Goal: Entertainment & Leisure: Consume media (video, audio)

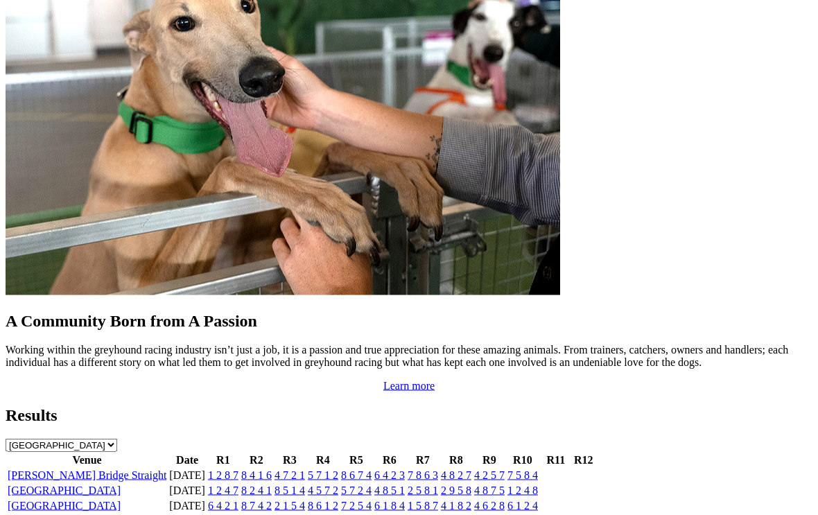
scroll to position [1205, 0]
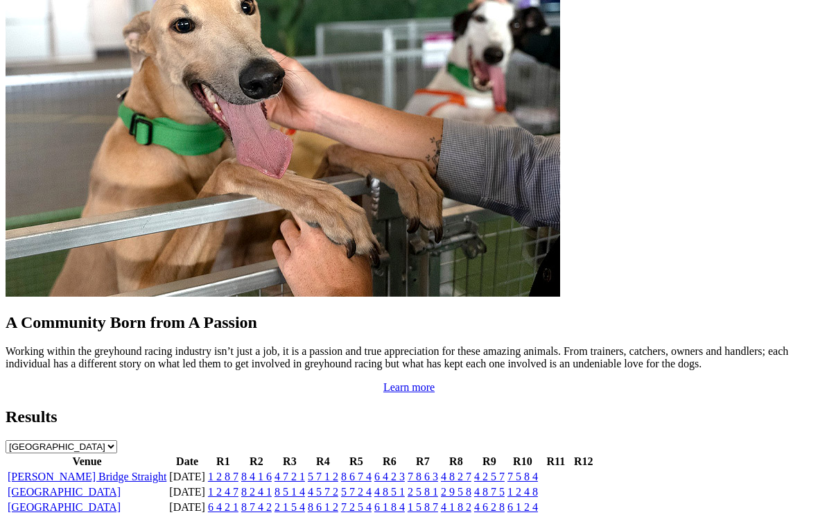
click at [53, 486] on link "[GEOGRAPHIC_DATA]" at bounding box center [64, 492] width 113 height 12
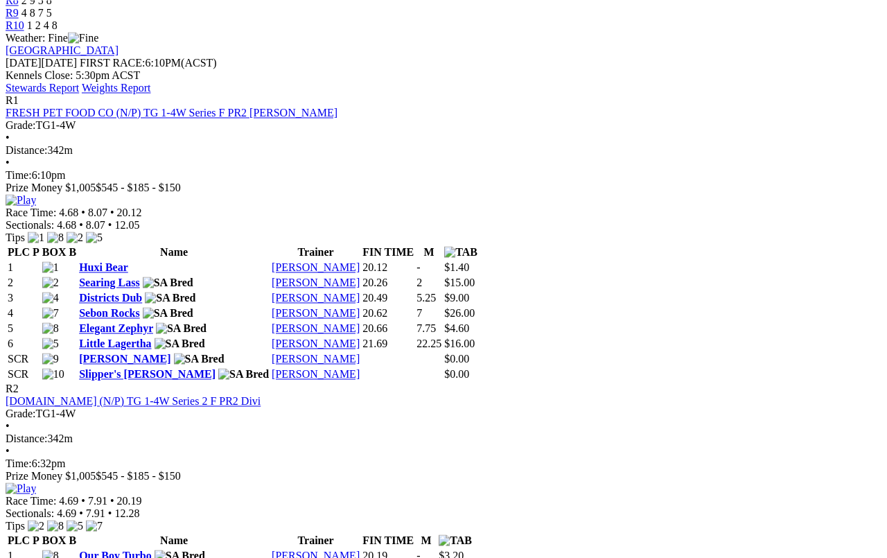
scroll to position [584, 0]
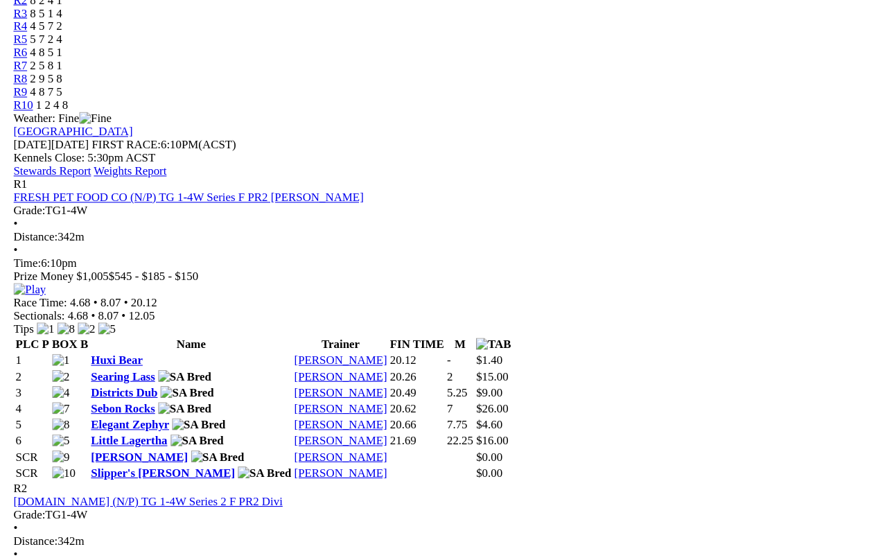
scroll to position [541, 0]
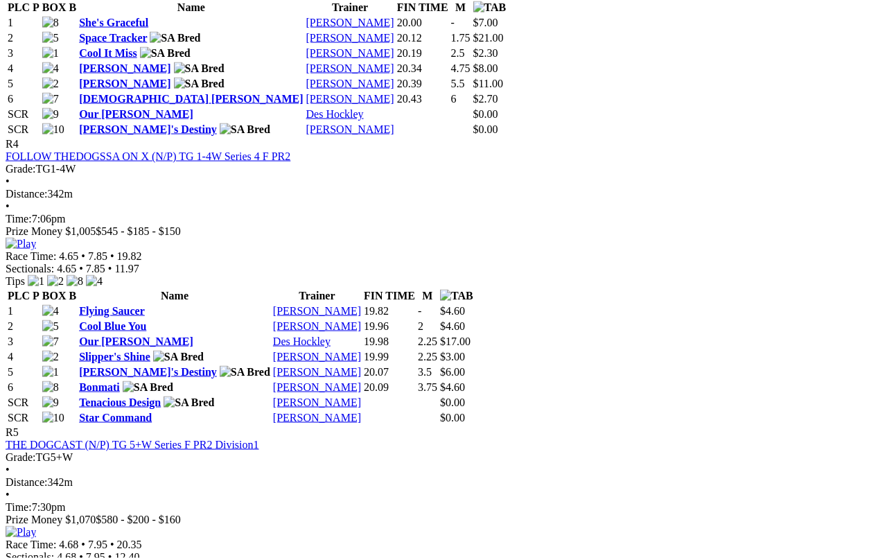
scroll to position [1405, 0]
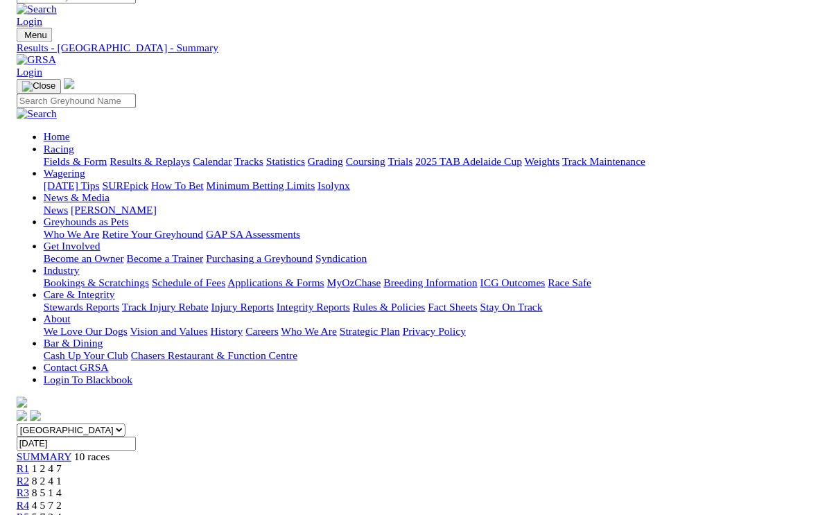
scroll to position [1413, 0]
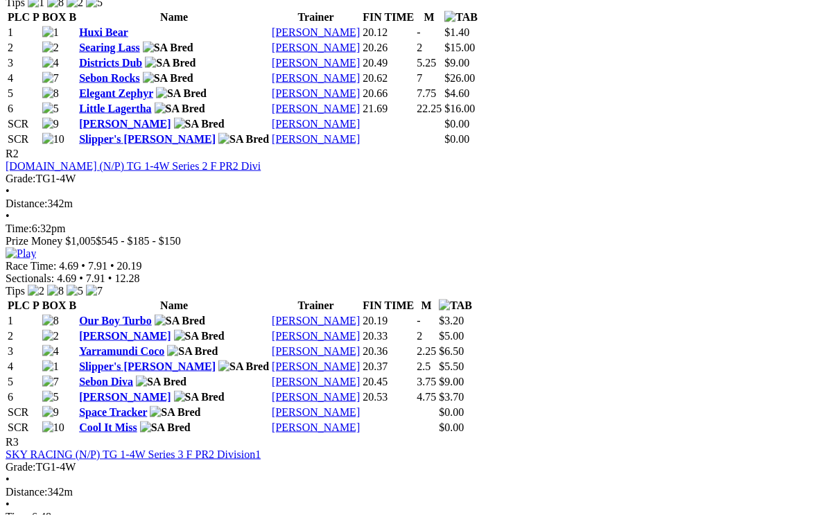
scroll to position [815, 4]
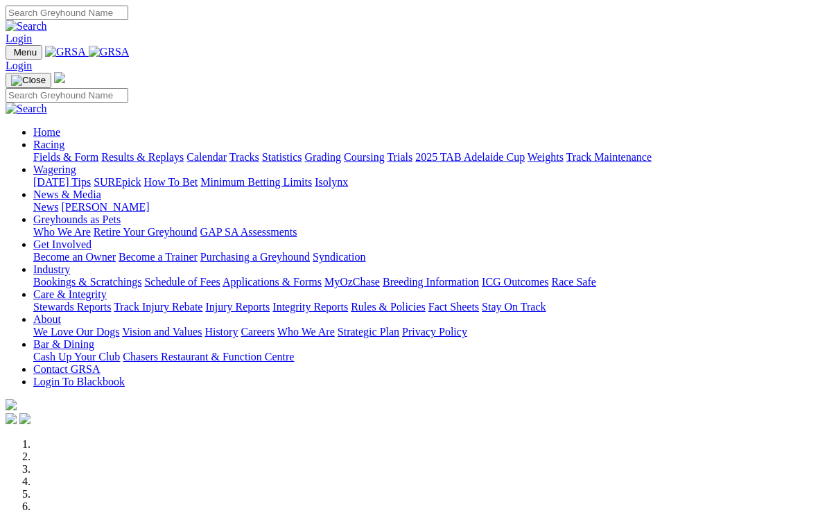
scroll to position [1228, 0]
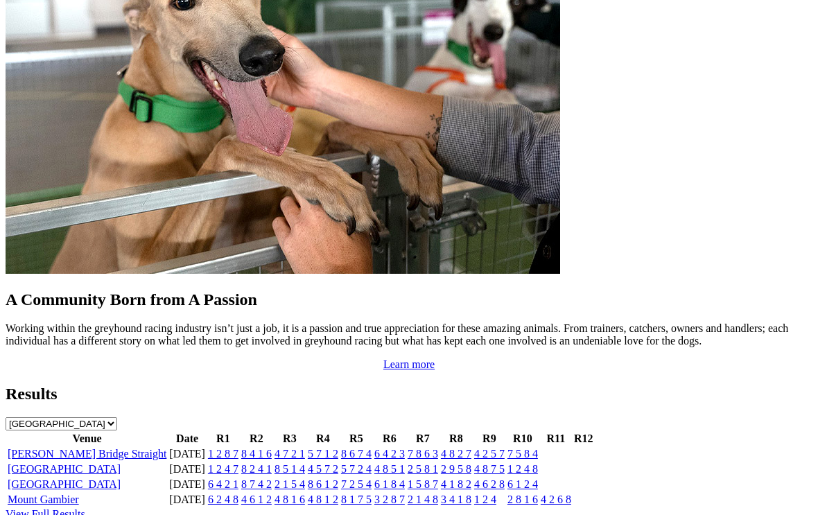
click at [107, 448] on link "[PERSON_NAME] Bridge Straight" at bounding box center [87, 454] width 159 height 12
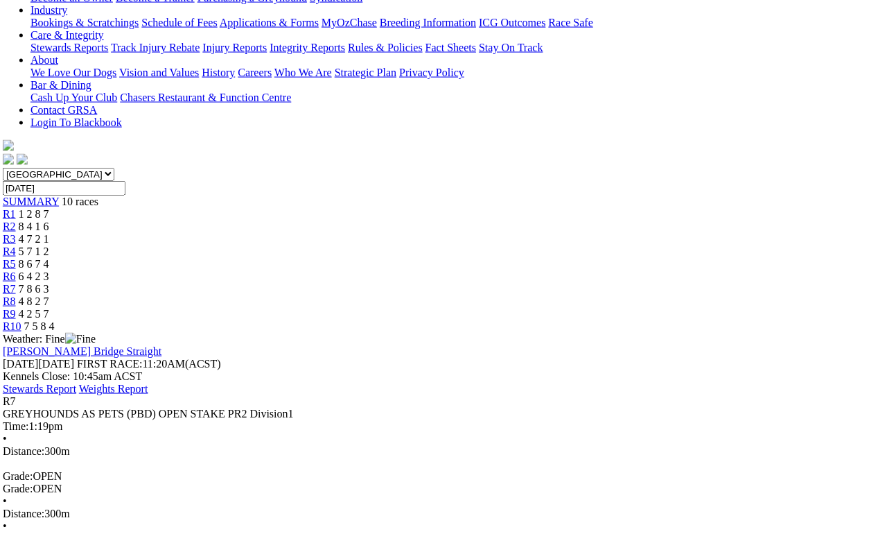
scroll to position [284, 5]
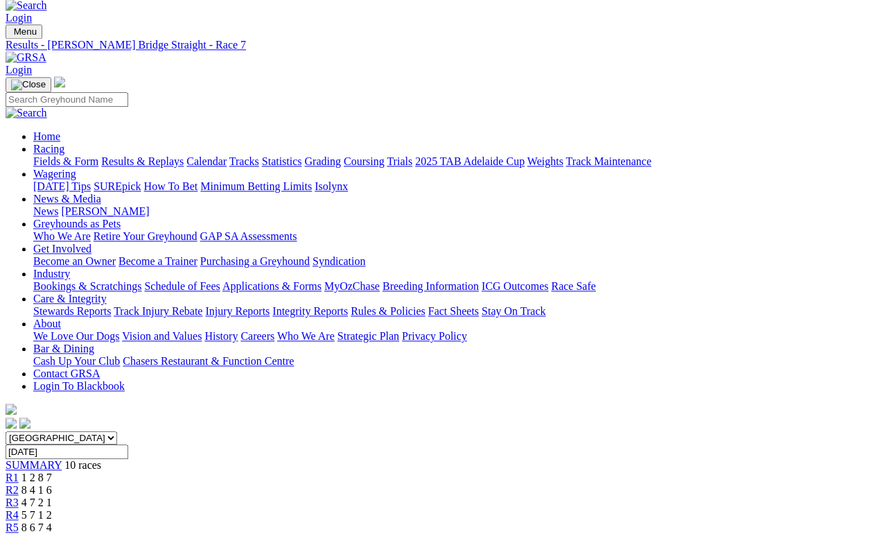
scroll to position [18, 0]
